Goal: Task Accomplishment & Management: Manage account settings

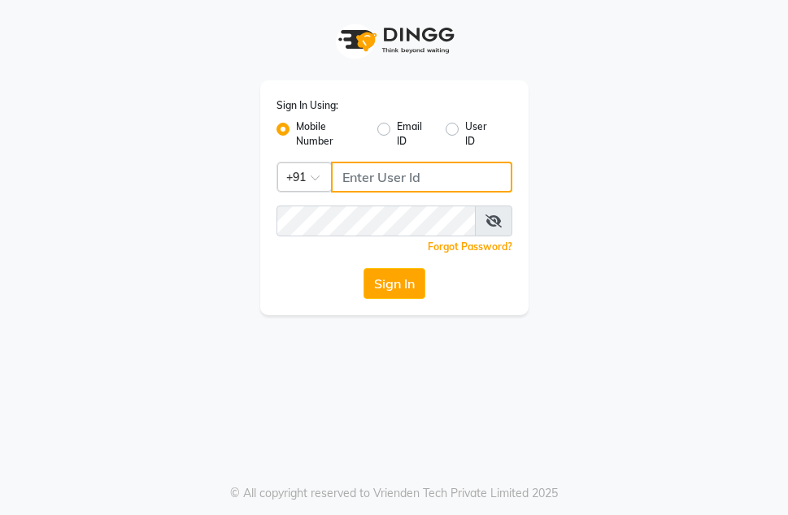
type input "8073656451"
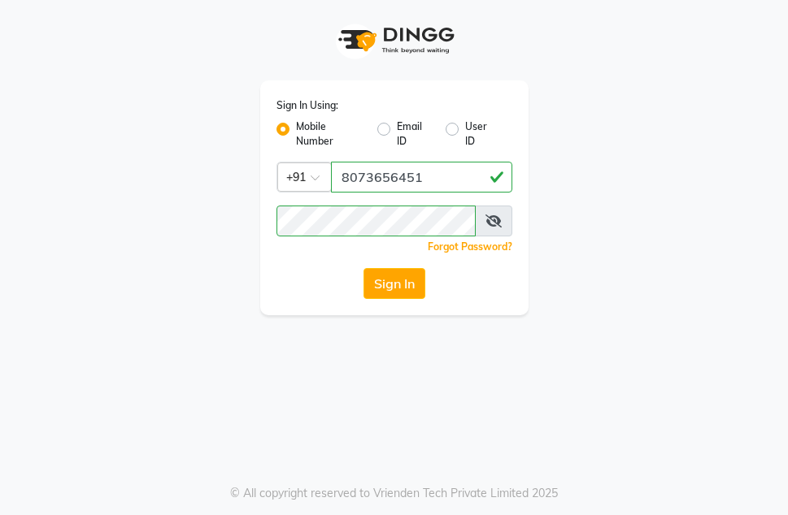
click at [488, 221] on icon at bounding box center [493, 221] width 16 height 13
click at [395, 282] on button "Sign In" at bounding box center [394, 283] width 62 height 31
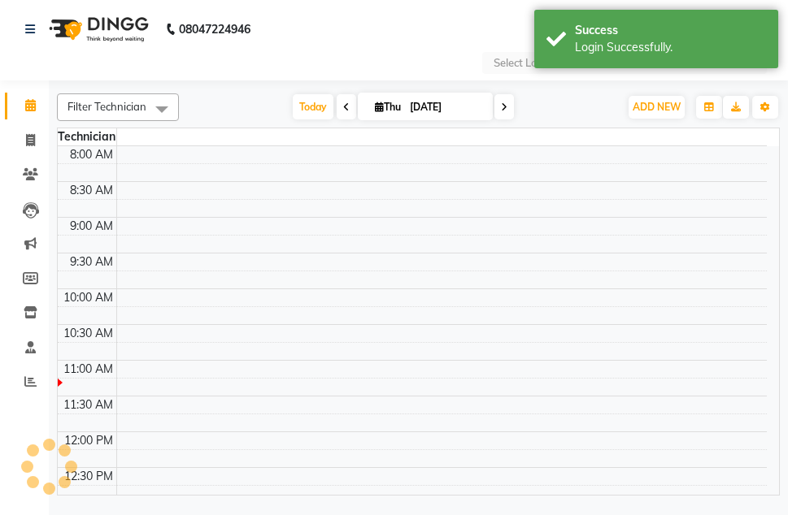
select select "en"
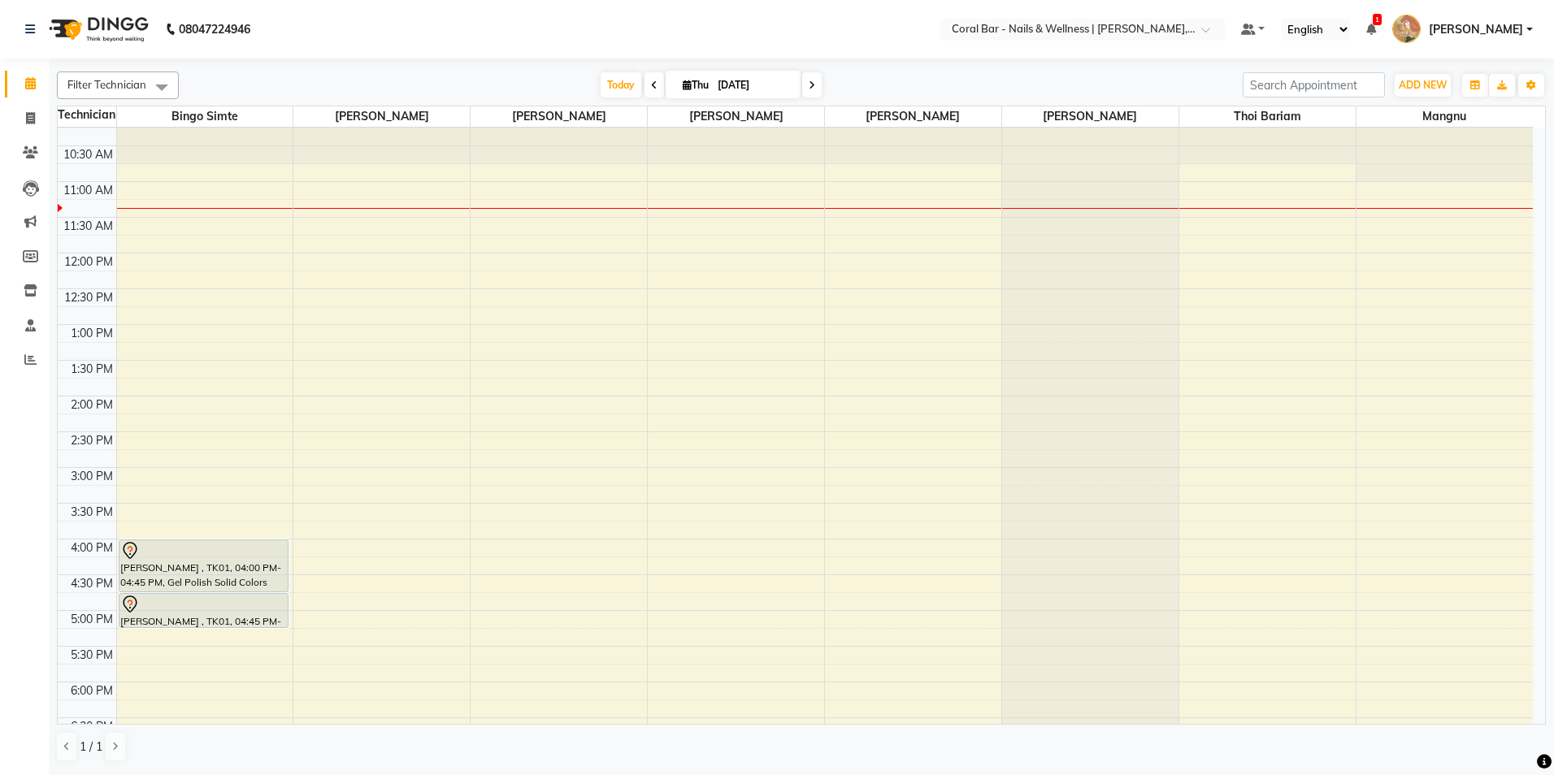
scroll to position [98, 0]
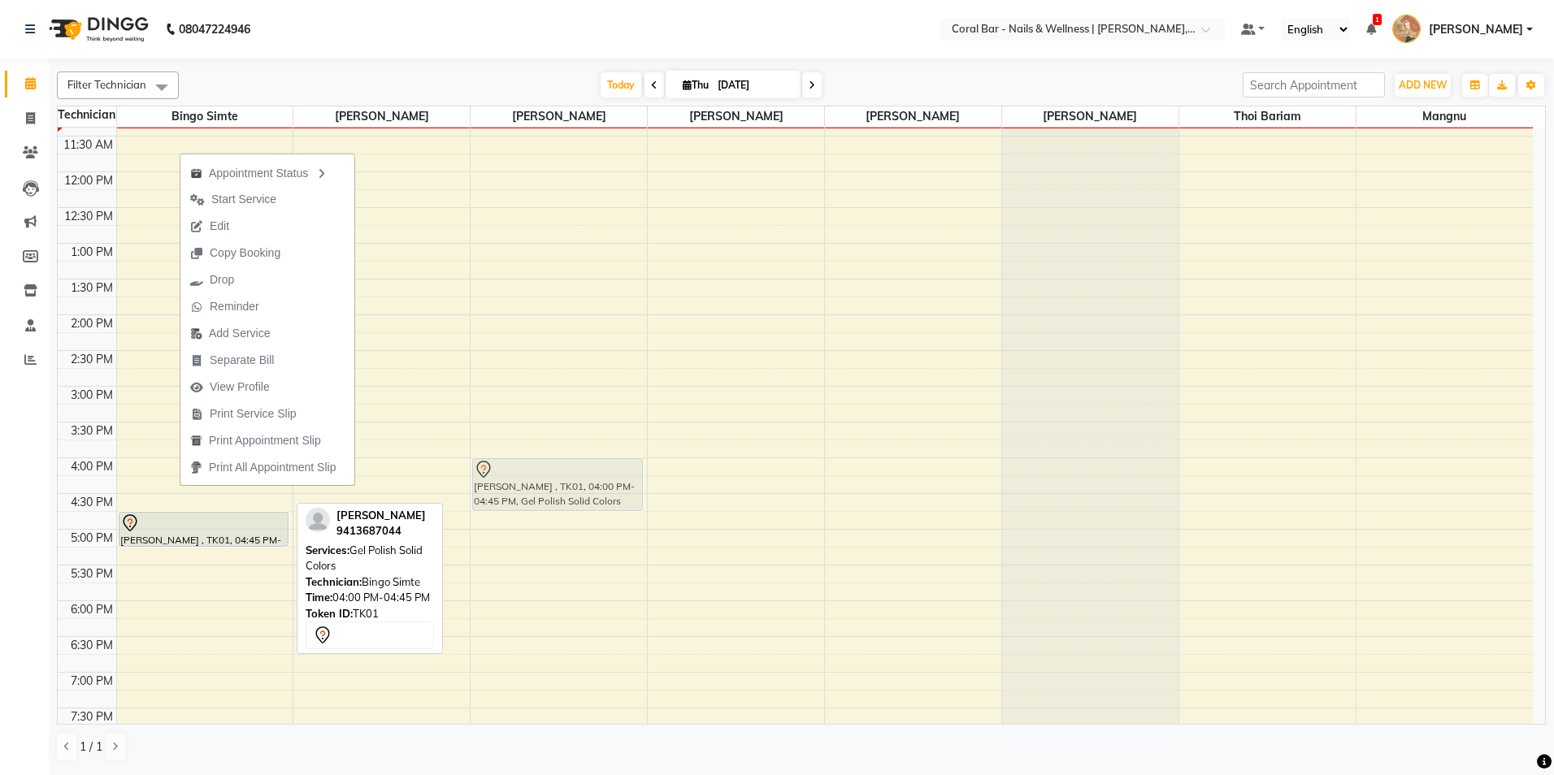
drag, startPoint x: 150, startPoint y: 475, endPoint x: 551, endPoint y: 468, distance: 400.7
click at [551, 468] on tr "[PERSON_NAME] , TK01, 04:00 PM-04:45 PM, Gel Polish Solid Colors [PERSON_NAME] …" at bounding box center [795, 457] width 1475 height 857
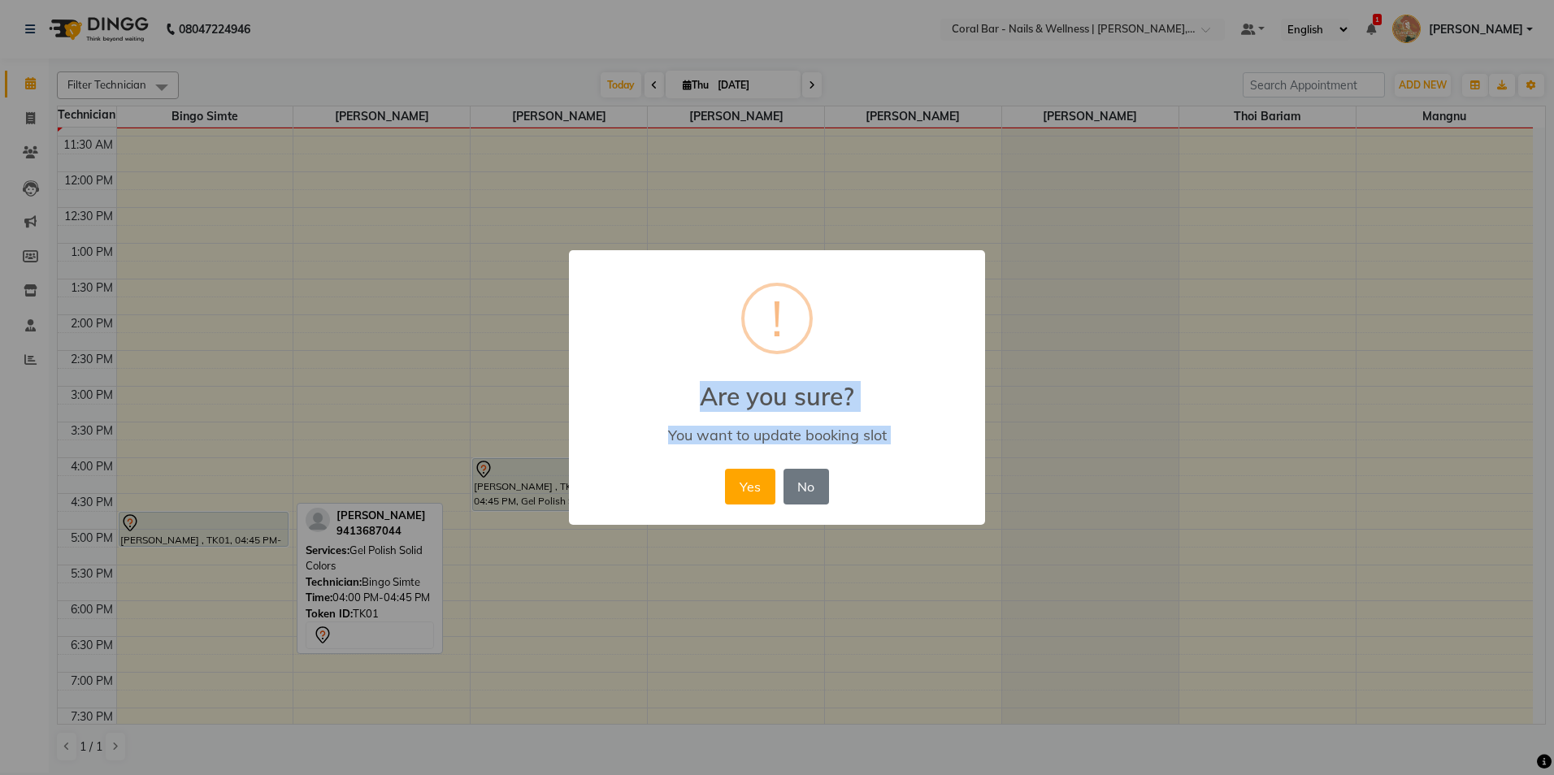
drag, startPoint x: 504, startPoint y: 472, endPoint x: 653, endPoint y: 530, distance: 160.3
click at [653, 514] on div "× ! Are you sure? You want to update booking slot Yes No No" at bounding box center [777, 387] width 1554 height 775
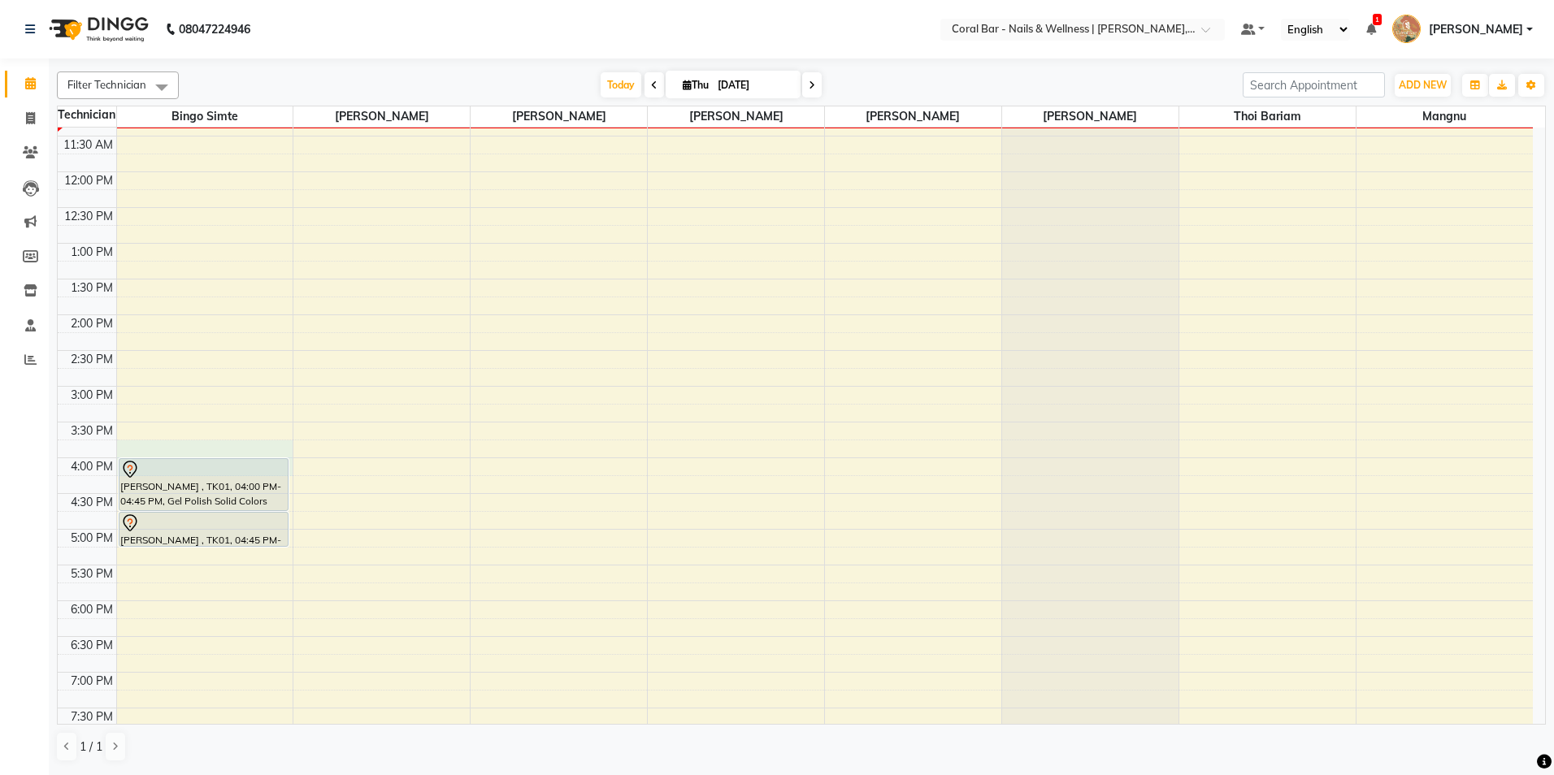
drag, startPoint x: 157, startPoint y: 453, endPoint x: 850, endPoint y: 485, distance: 694.0
click at [787, 485] on tbody "10:00 AM 10:30 AM 11:00 AM 11:30 AM 12:00 PM 12:30 PM 1:00 PM 1:30 PM 2:00 PM 2…" at bounding box center [795, 457] width 1475 height 857
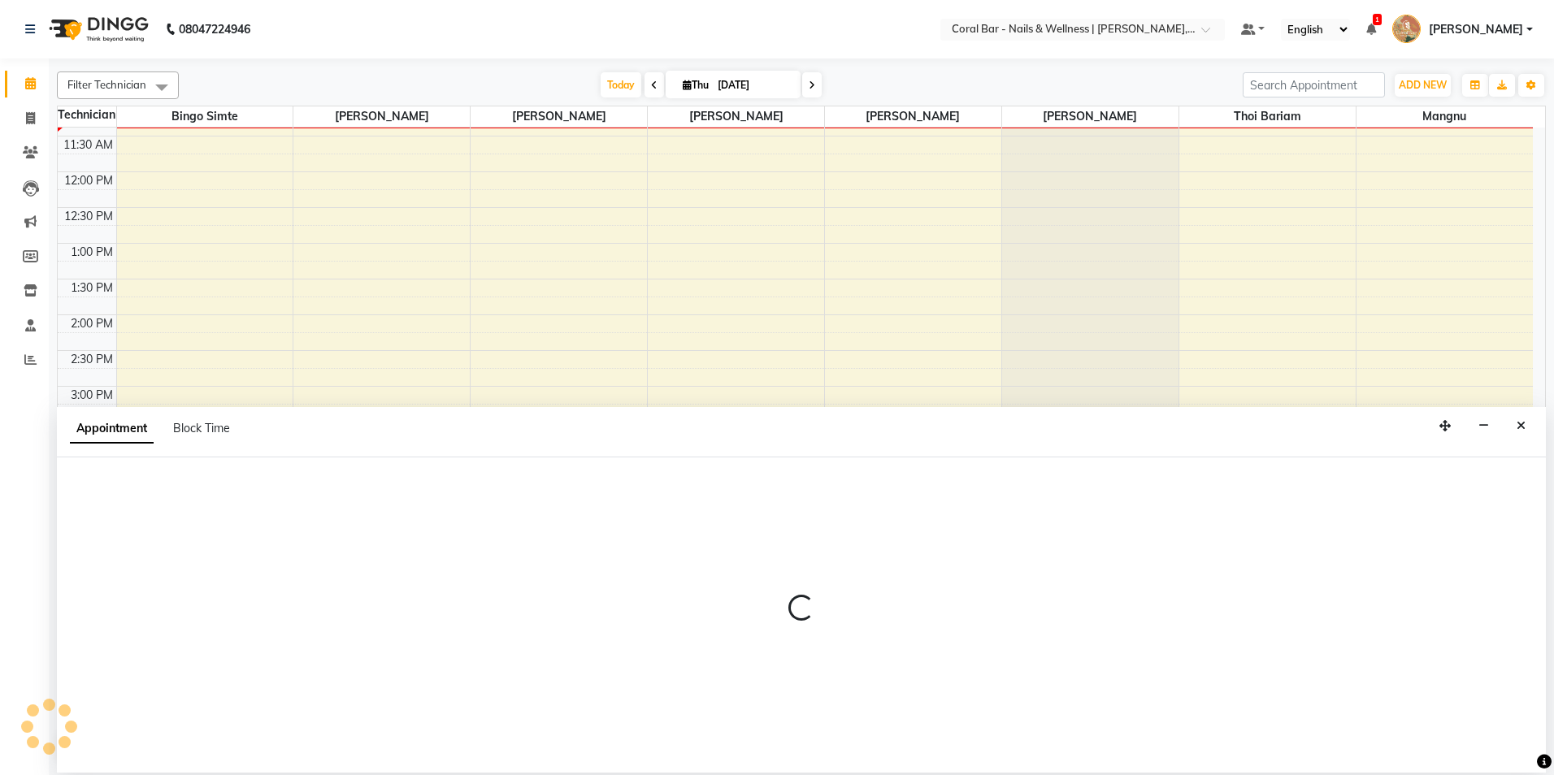
select select "66070"
select select "945"
select select "tentative"
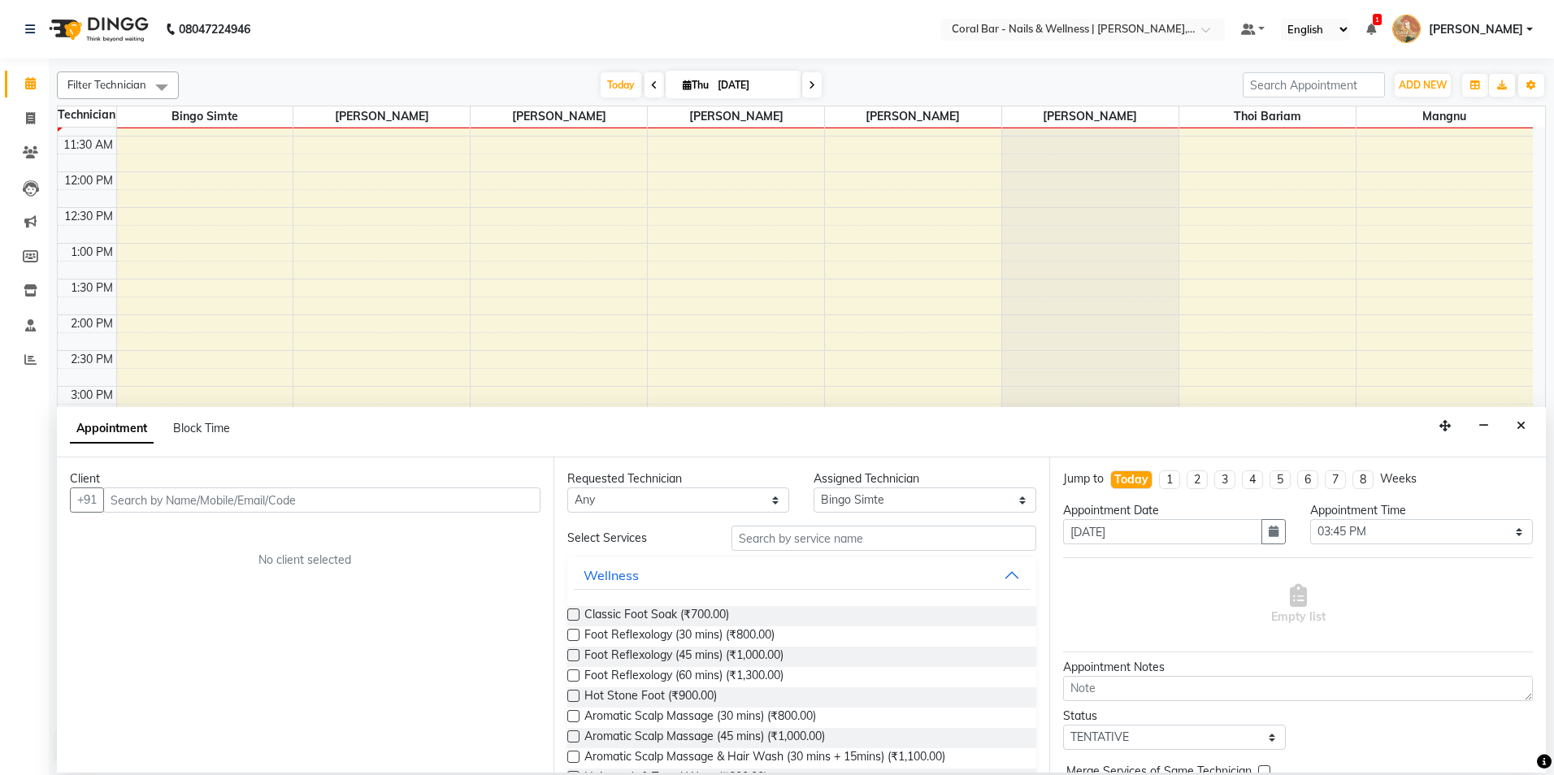
drag, startPoint x: 1518, startPoint y: 419, endPoint x: 1508, endPoint y: 427, distance: 13.3
click at [787, 427] on button "Close" at bounding box center [1521, 426] width 24 height 25
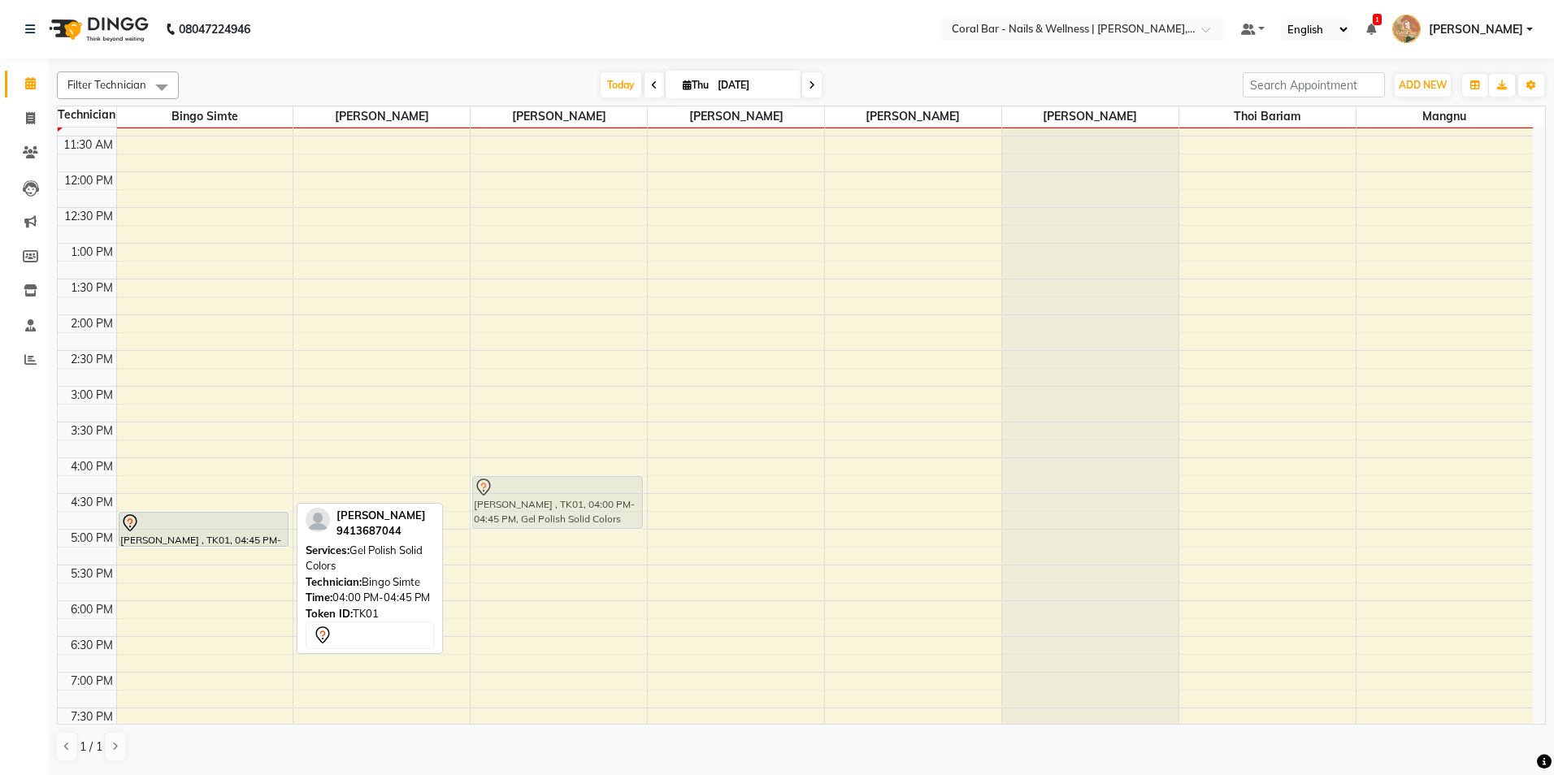
drag, startPoint x: 158, startPoint y: 460, endPoint x: 534, endPoint y: 475, distance: 375.8
click at [534, 475] on tr "[PERSON_NAME] , TK01, 04:00 PM-04:45 PM, Gel Polish Solid Colors [PERSON_NAME] …" at bounding box center [795, 457] width 1475 height 857
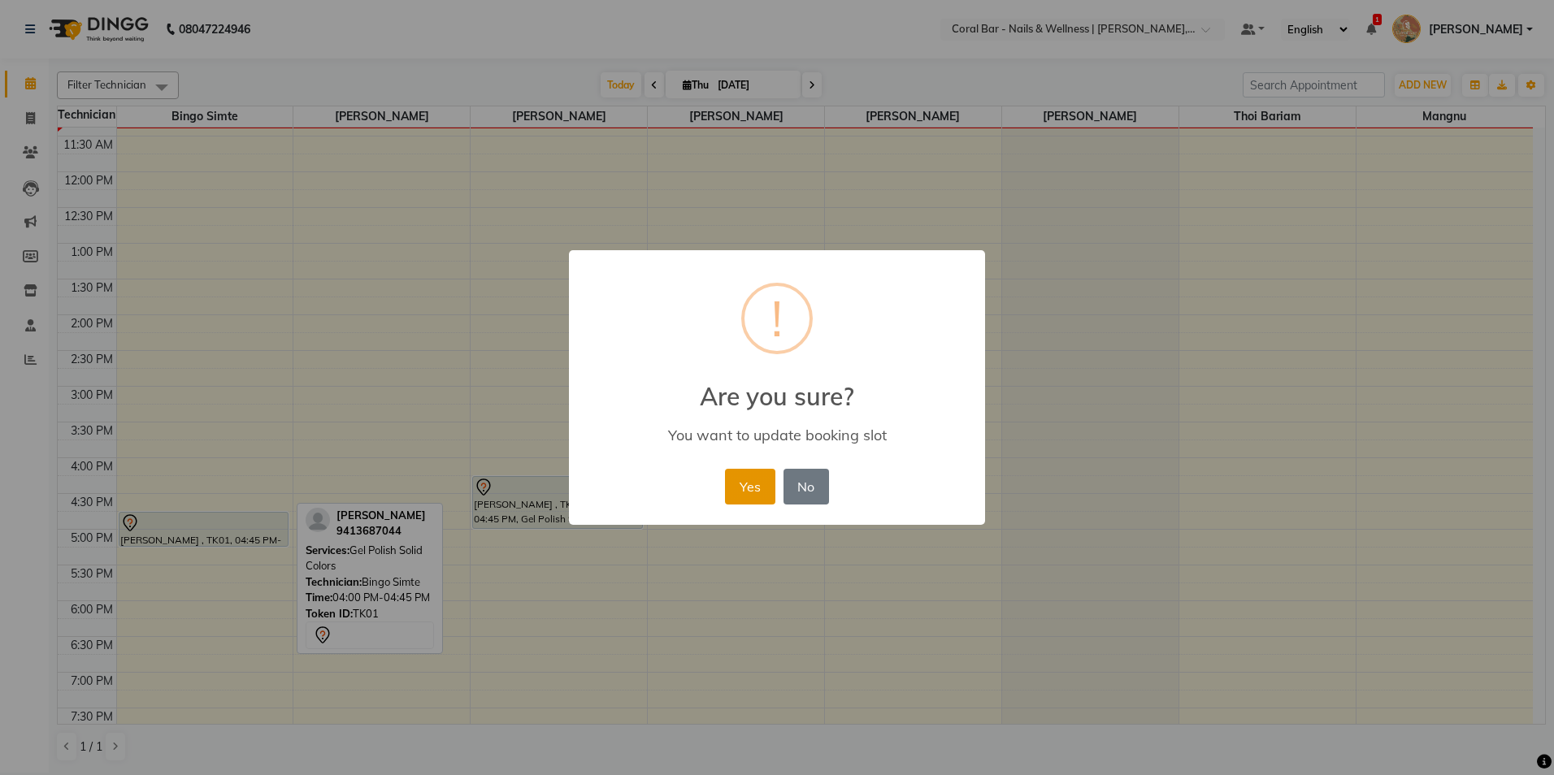
click at [747, 494] on button "Yes" at bounding box center [750, 487] width 50 height 36
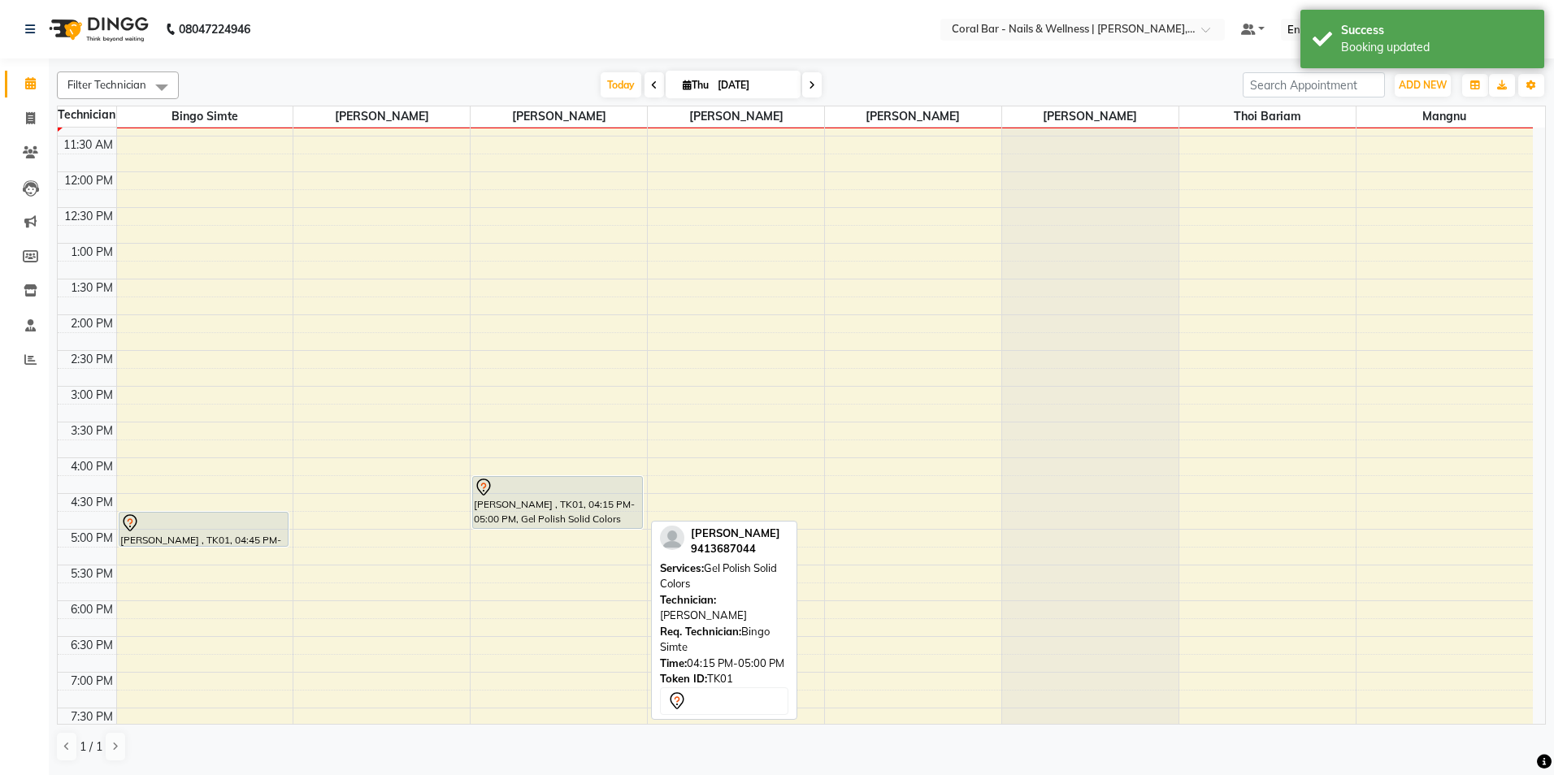
click at [595, 491] on div at bounding box center [557, 488] width 167 height 20
drag, startPoint x: 595, startPoint y: 491, endPoint x: 605, endPoint y: 480, distance: 15.0
click at [605, 480] on div "[PERSON_NAME] , TK01, 04:15 PM-05:00 PM, Gel Polish Solid Colors [PERSON_NAME] …" at bounding box center [559, 457] width 176 height 857
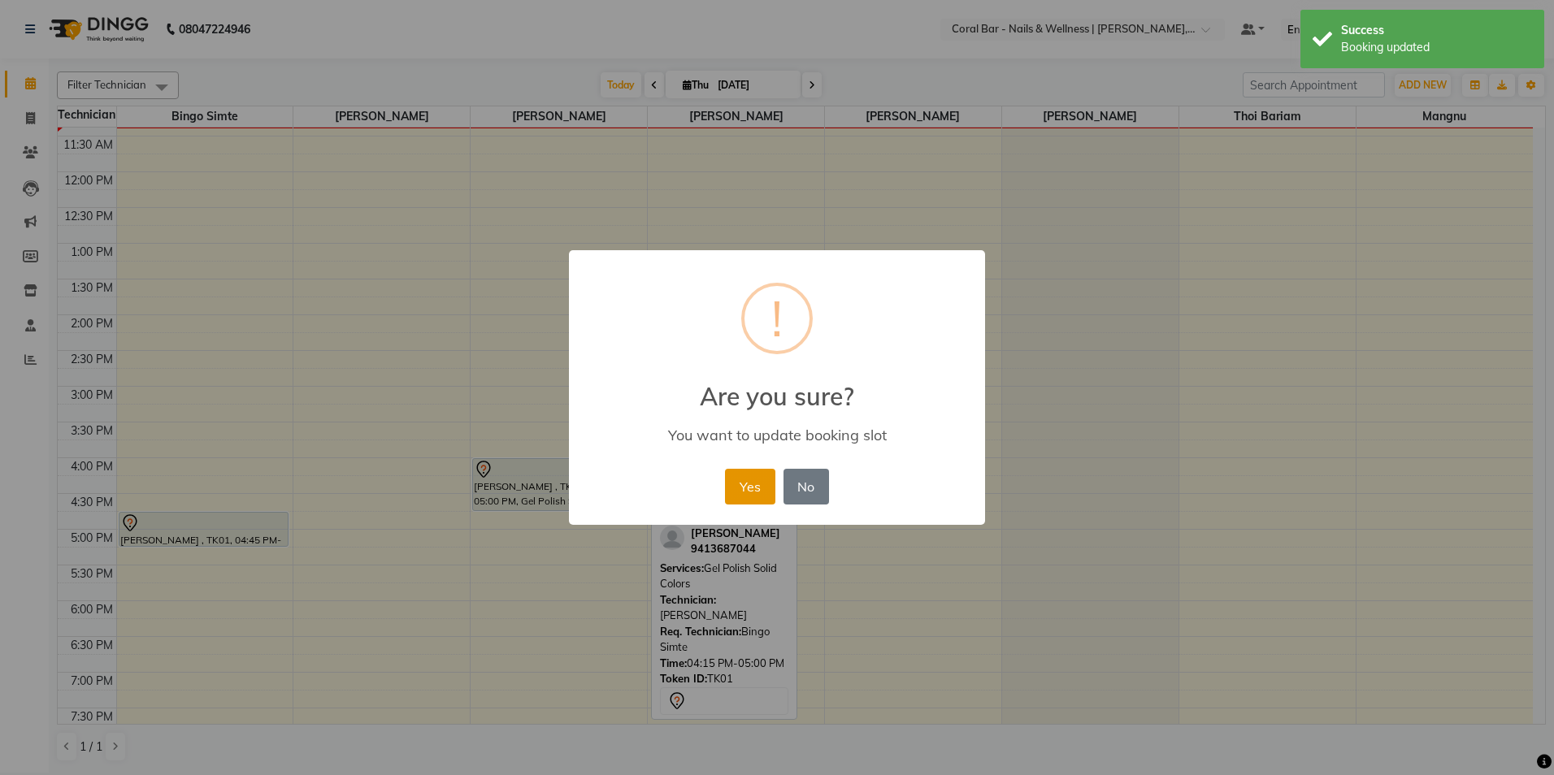
click at [740, 497] on button "Yes" at bounding box center [750, 487] width 50 height 36
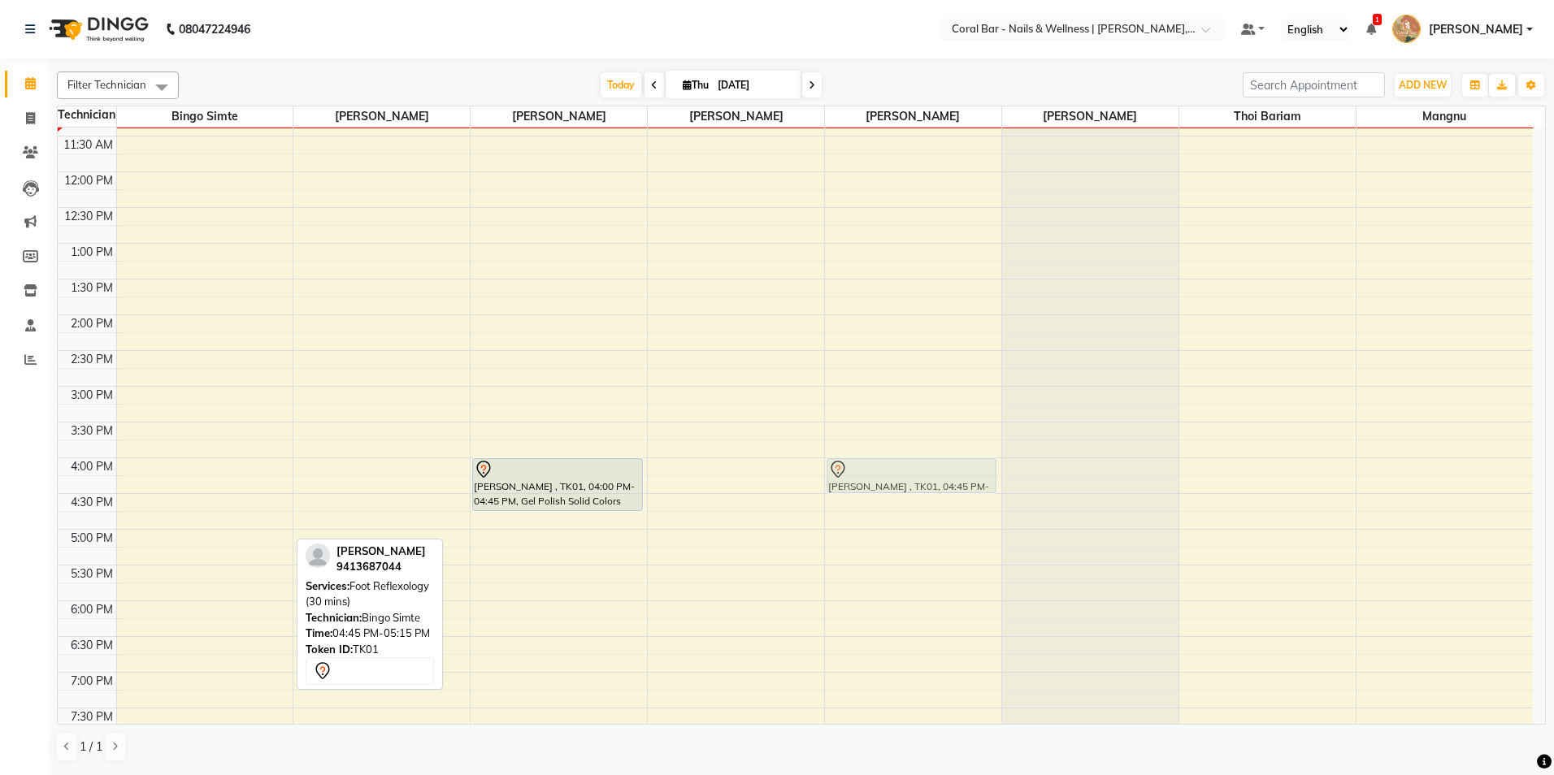
drag, startPoint x: 193, startPoint y: 530, endPoint x: 839, endPoint y: 474, distance: 647.7
click at [787, 474] on tr "[PERSON_NAME] , TK01, 04:45 PM-05:15 PM, Foot Reflexology (30 mins) [PERSON_NAM…" at bounding box center [795, 457] width 1475 height 857
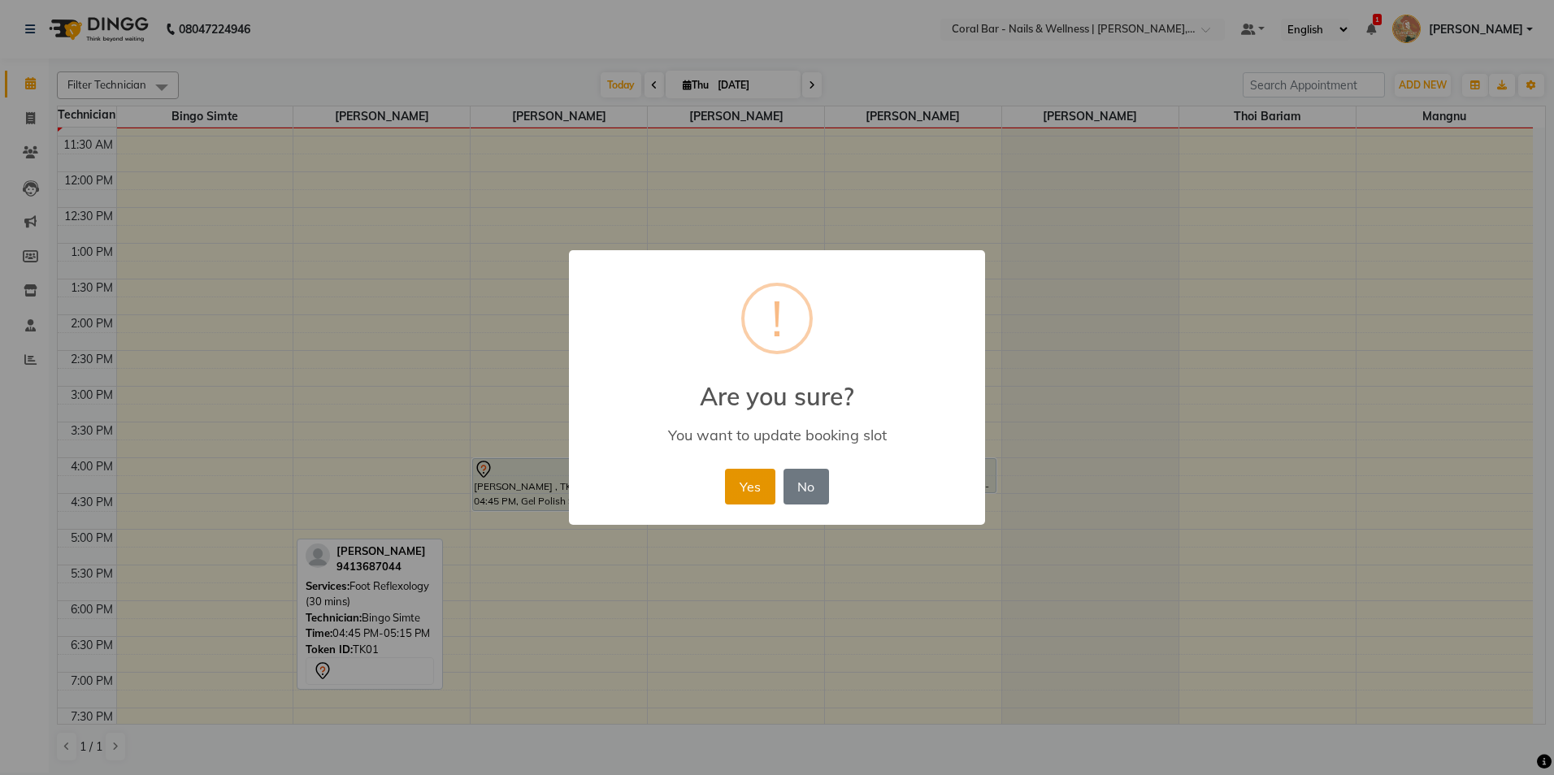
click at [749, 482] on button "Yes" at bounding box center [750, 487] width 50 height 36
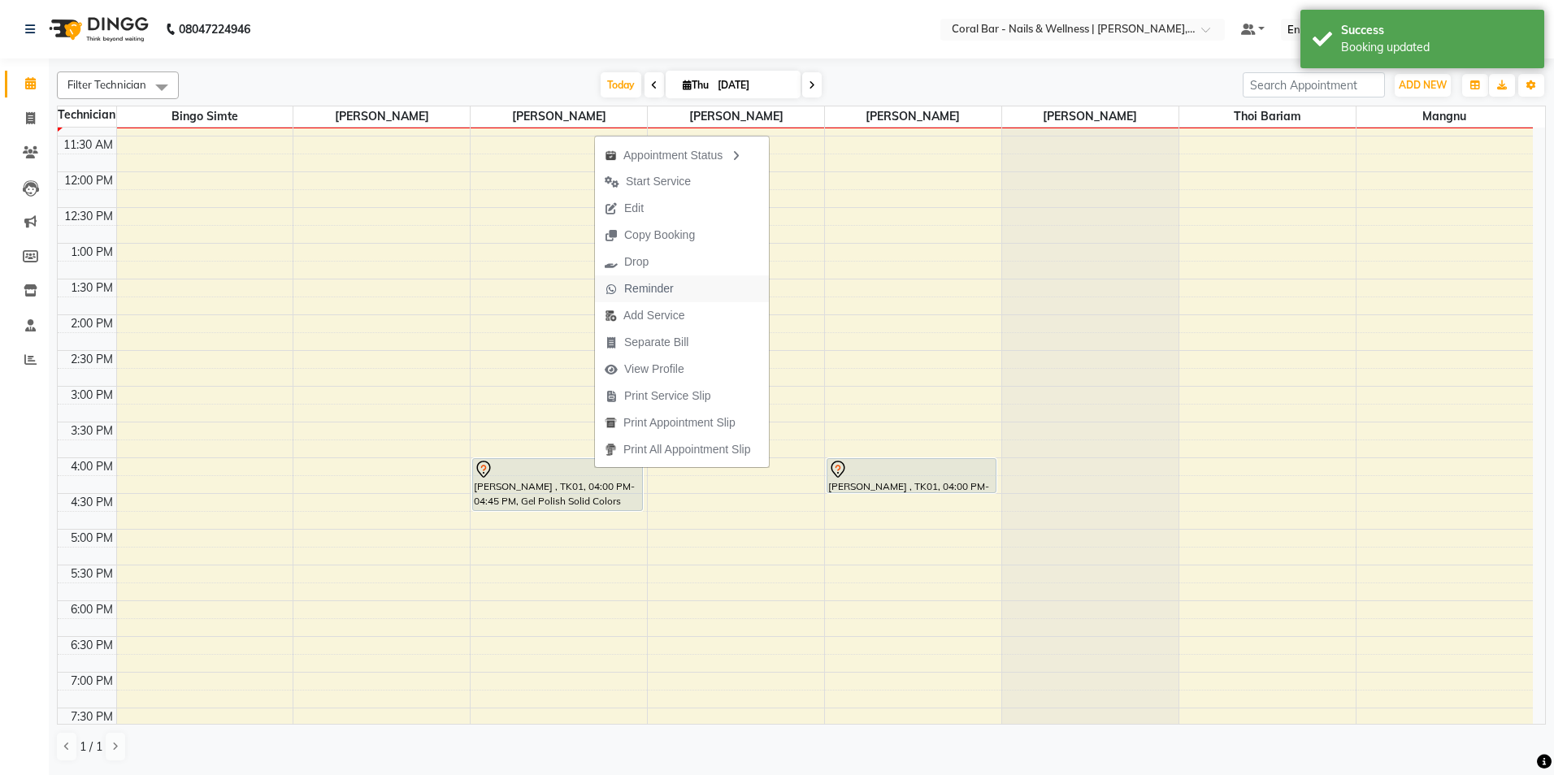
click at [662, 283] on span "Reminder" at bounding box center [649, 288] width 50 height 17
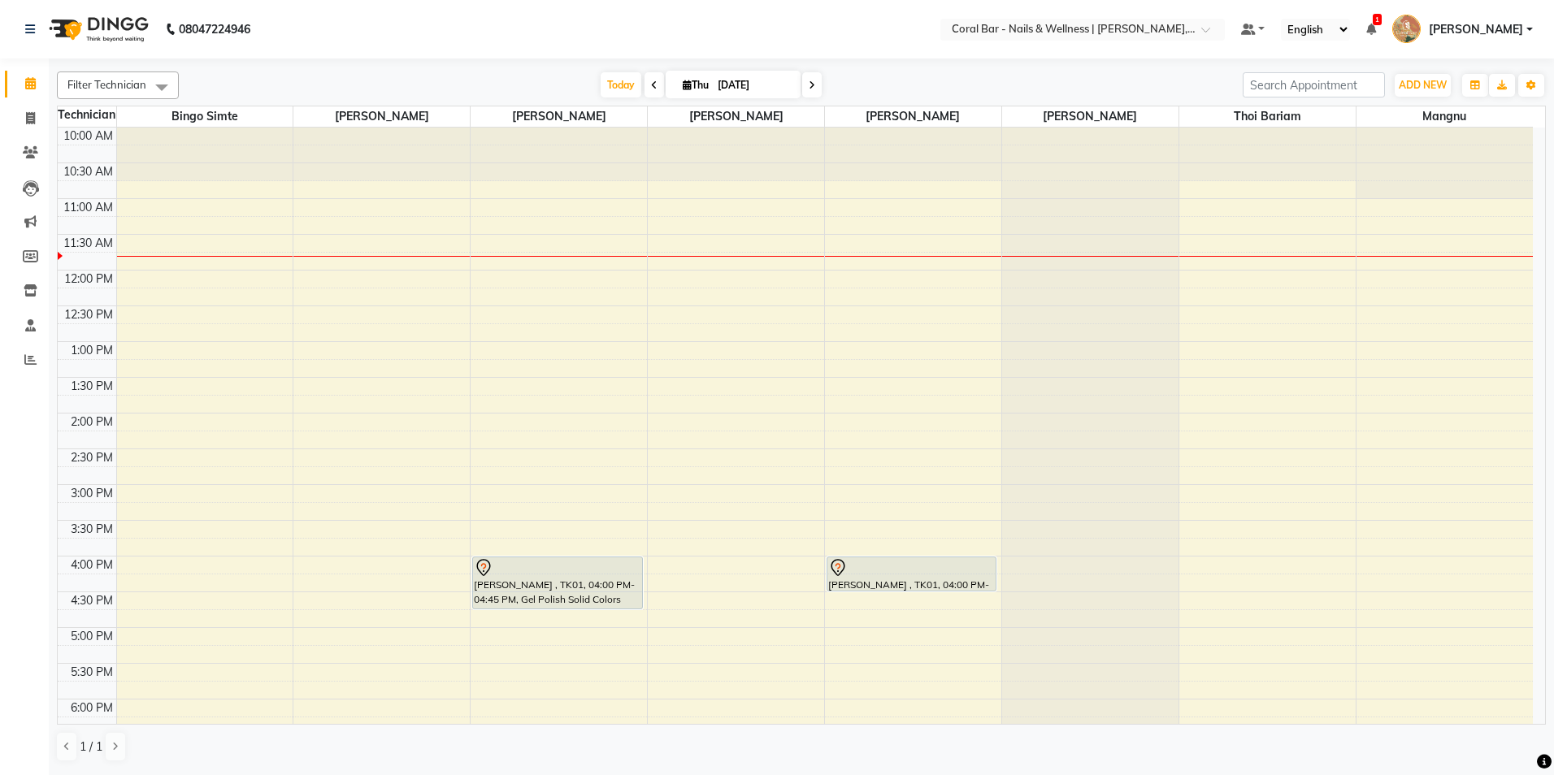
scroll to position [81, 0]
